Goal: Navigation & Orientation: Find specific page/section

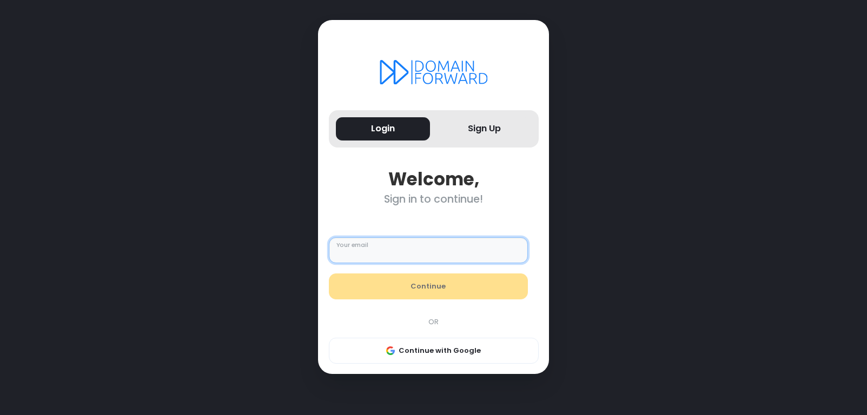
click at [403, 244] on input "Your email" at bounding box center [428, 250] width 199 height 26
type input "**********"
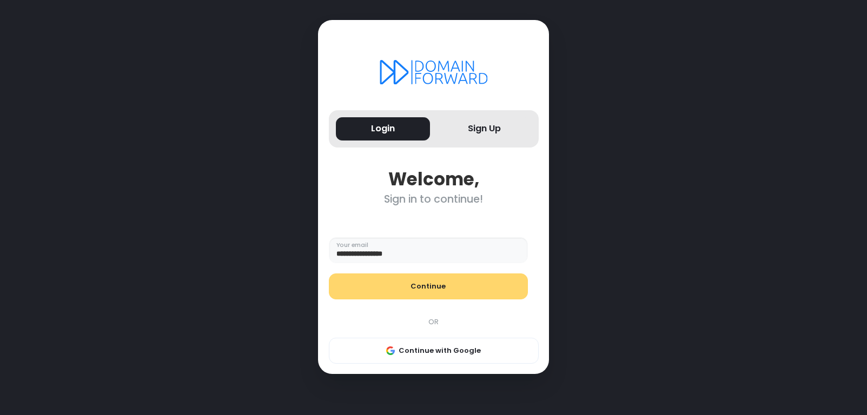
click at [417, 292] on button "Continue" at bounding box center [428, 287] width 199 height 26
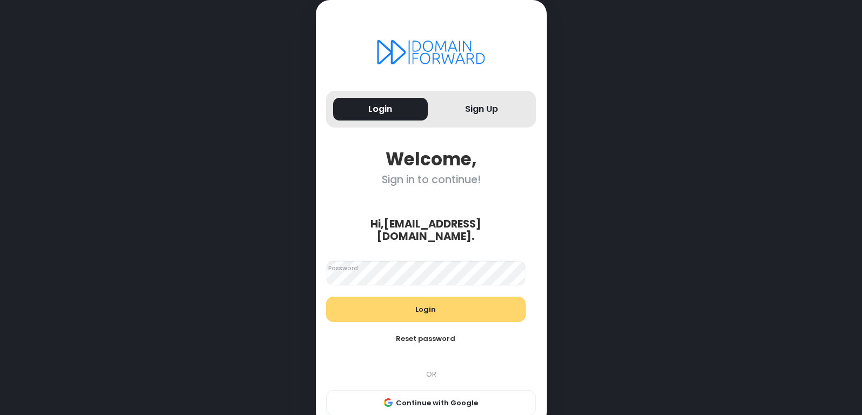
click at [424, 303] on button "Login" at bounding box center [425, 310] width 199 height 26
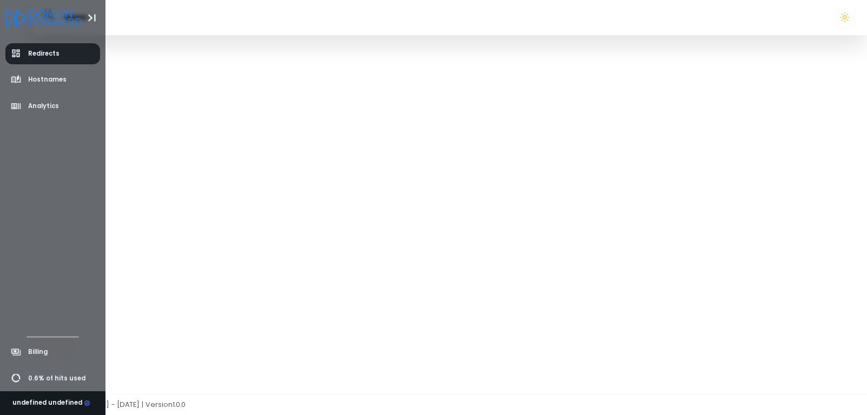
click at [55, 54] on span "Redirects" at bounding box center [43, 53] width 31 height 9
click at [38, 81] on span "Hostnames" at bounding box center [47, 79] width 38 height 9
click at [30, 50] on span "Redirects" at bounding box center [43, 53] width 31 height 9
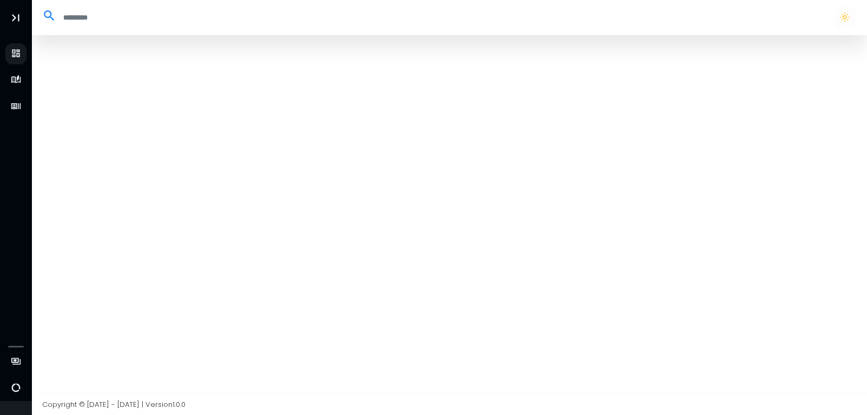
click at [97, 128] on div at bounding box center [449, 214] width 835 height 359
